Goal: Navigation & Orientation: Go to known website

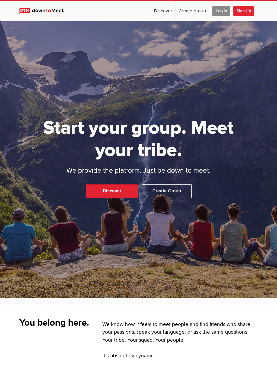
click at [221, 10] on span "Log In" at bounding box center [222, 11] width 18 height 10
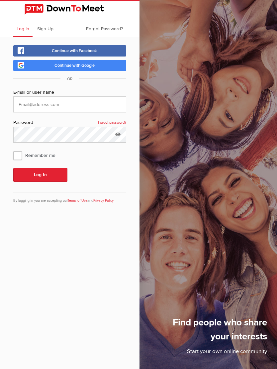
click at [53, 171] on button "Log In" at bounding box center [40, 175] width 54 height 14
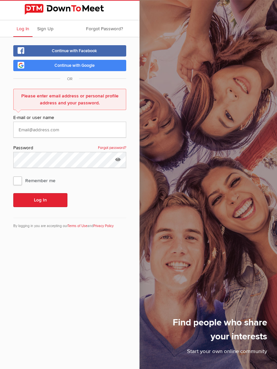
scroll to position [19, 0]
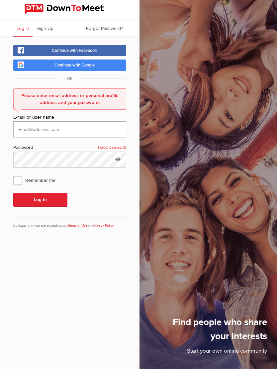
click at [39, 122] on input "text" at bounding box center [69, 130] width 113 height 16
type input "[EMAIL_ADDRESS][DOMAIN_NAME]"
click at [40, 193] on button "Log In" at bounding box center [40, 200] width 54 height 14
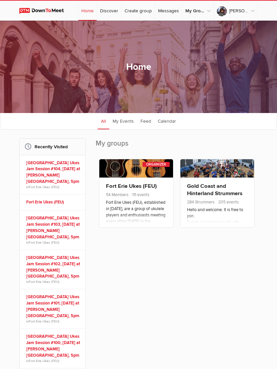
click at [146, 187] on link "Fort Erie Ukes (FEU)" at bounding box center [131, 186] width 51 height 7
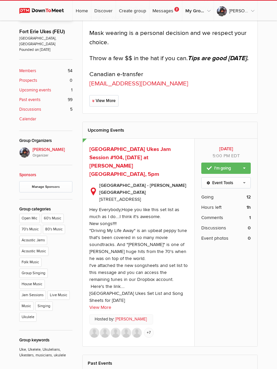
scroll to position [161, 0]
